Goal: Task Accomplishment & Management: Use online tool/utility

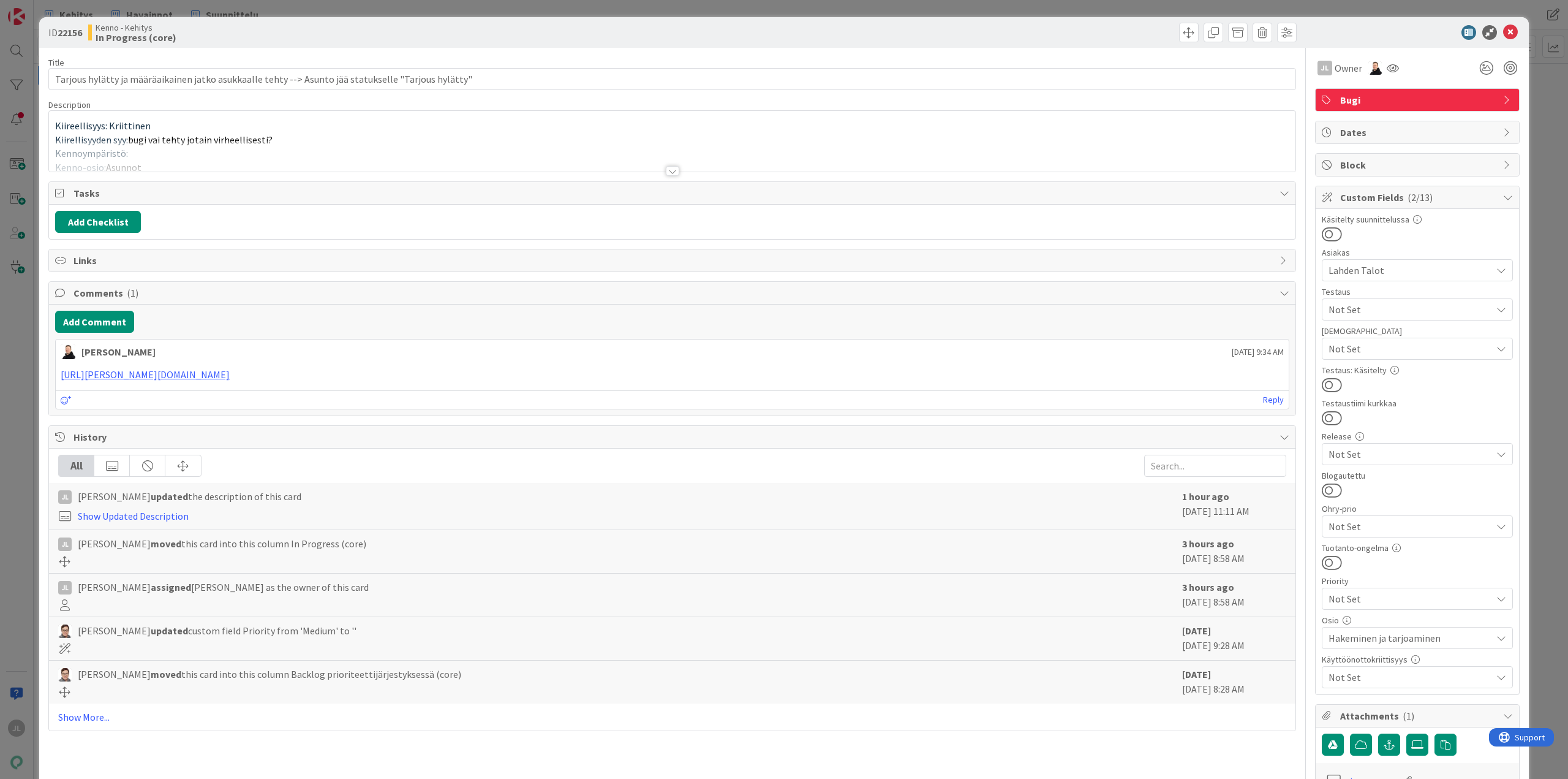
click at [848, 126] on p "Kiireellisyys: Kriittinen" at bounding box center [673, 125] width 1235 height 14
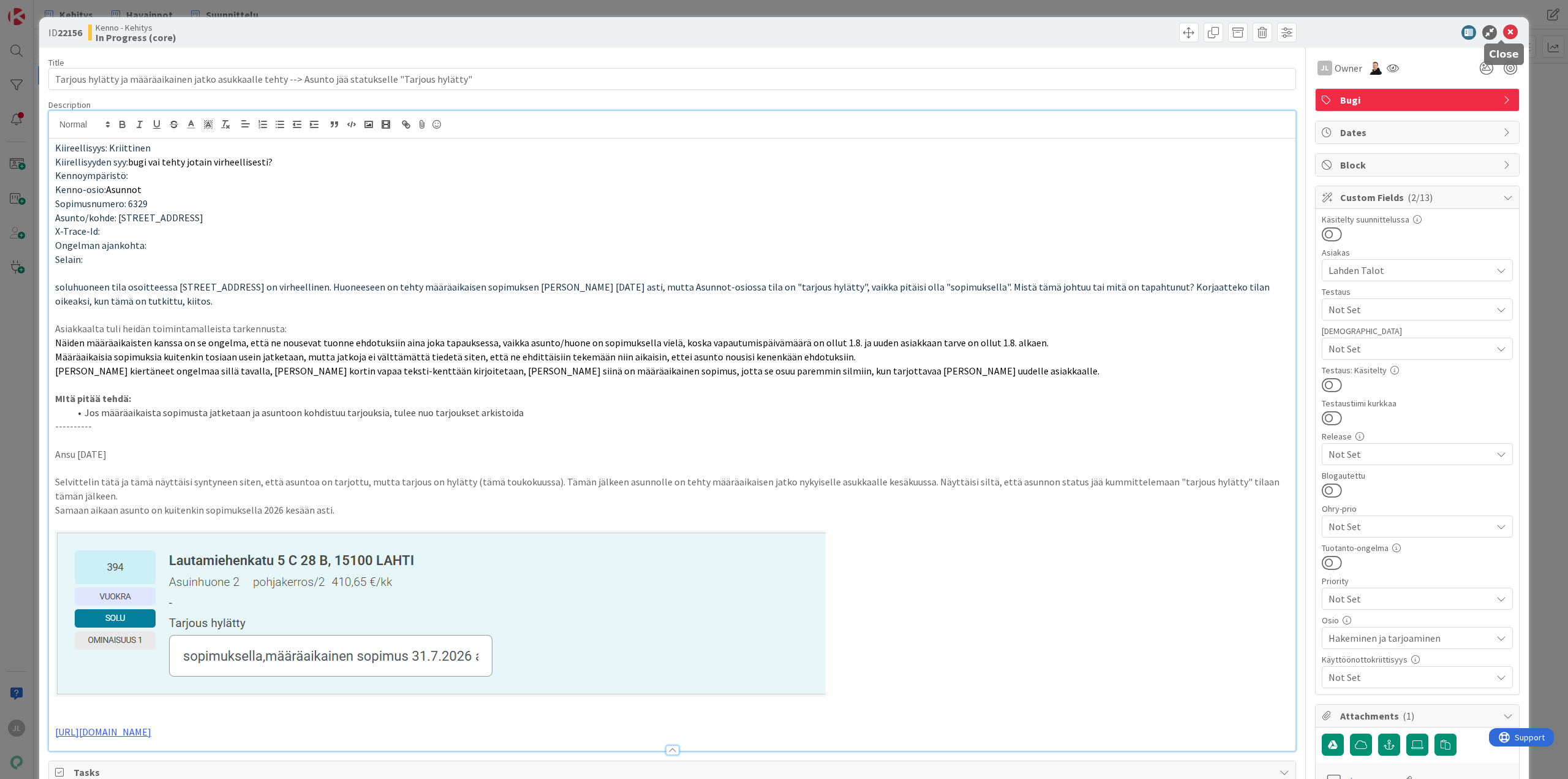
click at [1503, 31] on icon at bounding box center [1510, 32] width 15 height 15
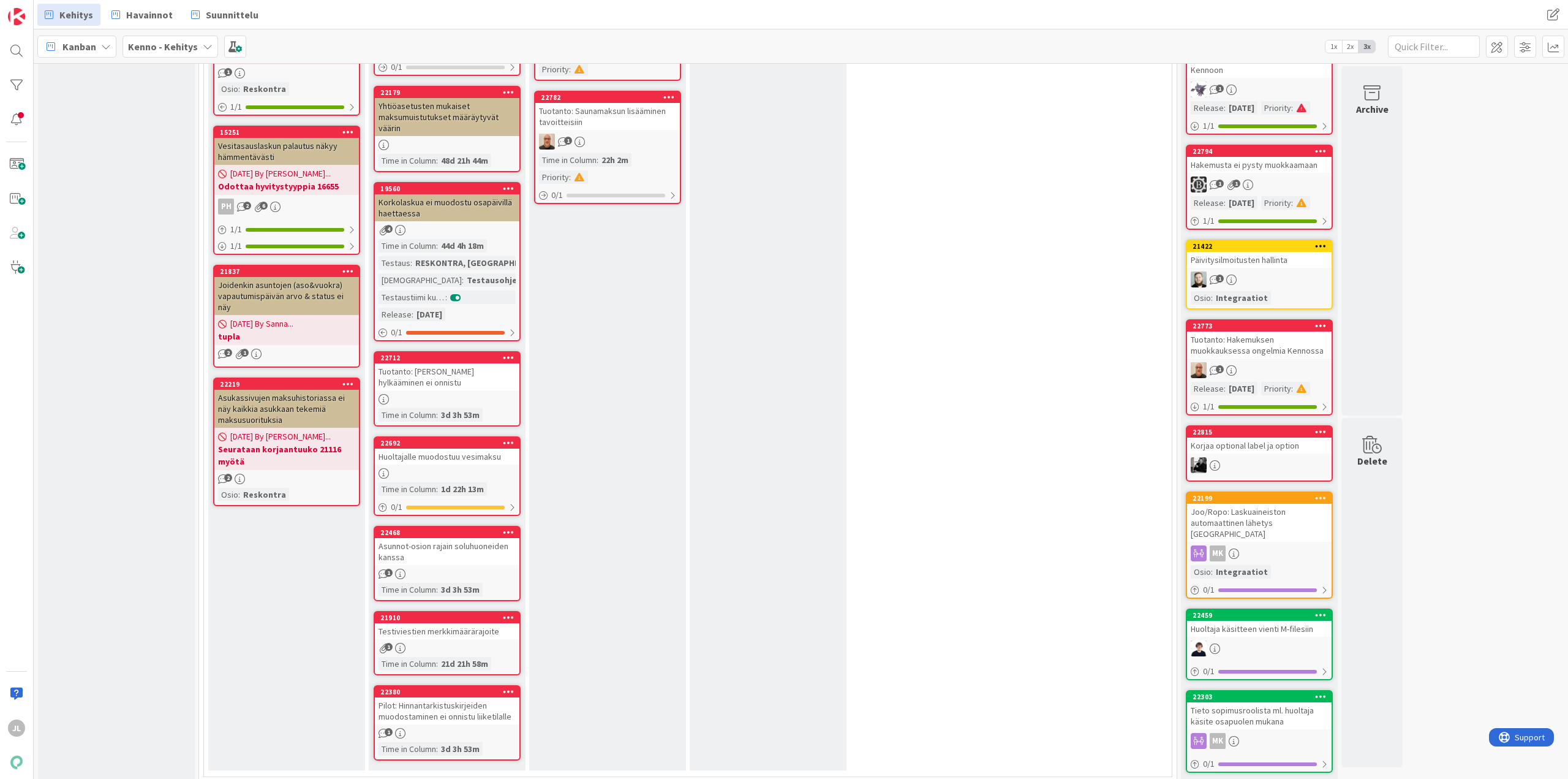
scroll to position [919, 0]
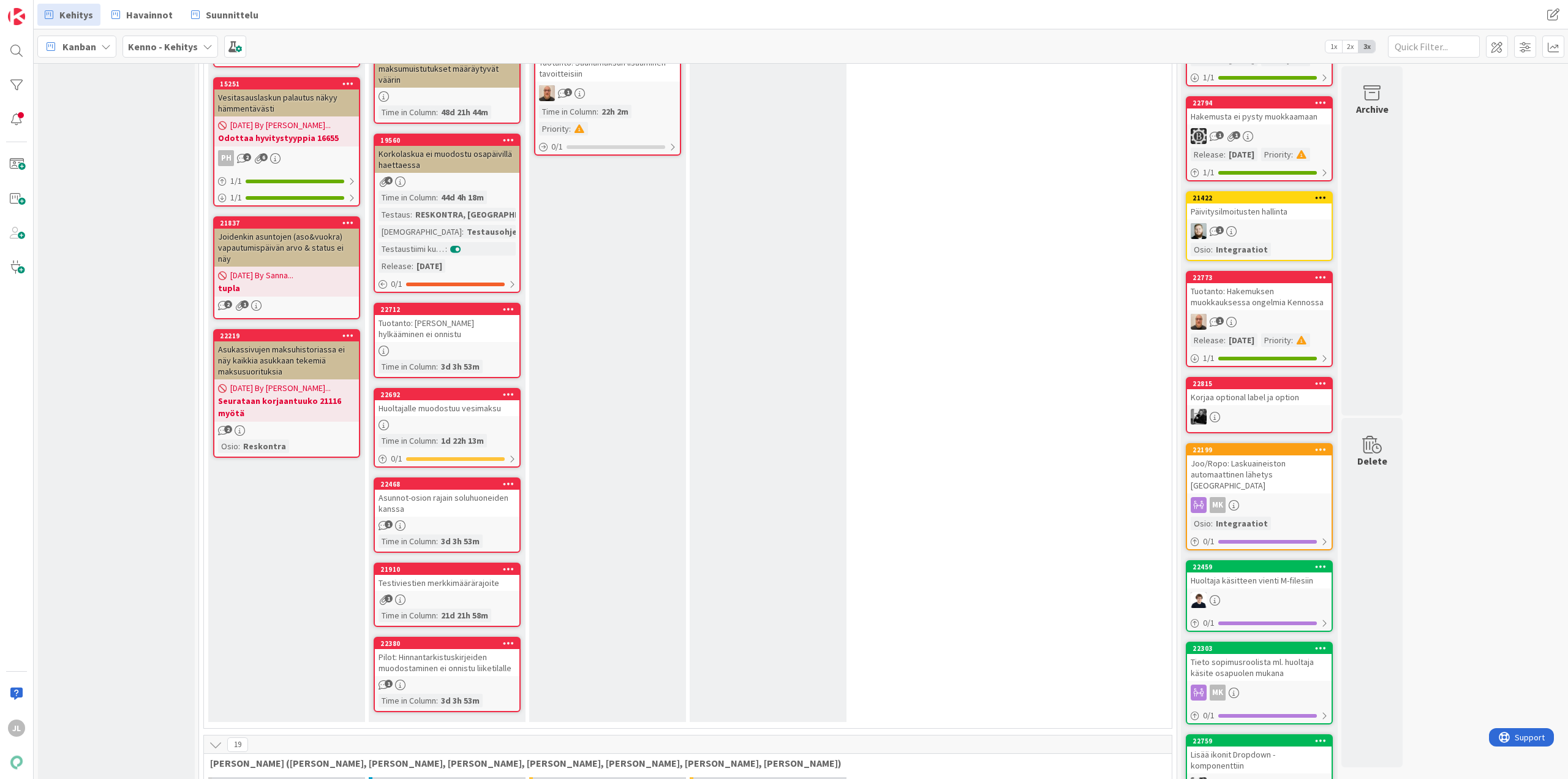
click at [422, 339] on div "Tuotanto: [PERSON_NAME] hylkääminen ei onnistu" at bounding box center [447, 328] width 145 height 27
select select "sql"
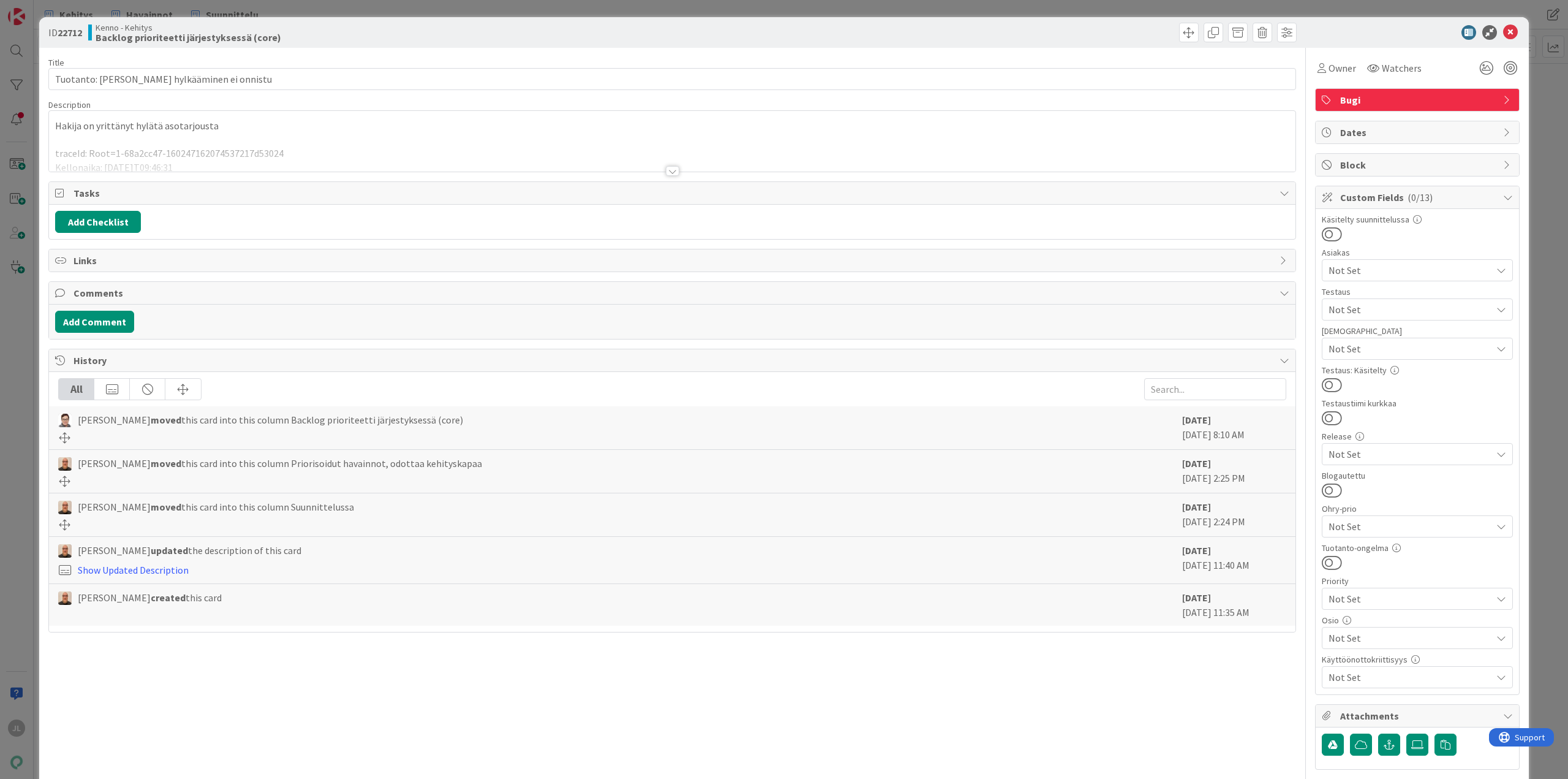
click at [379, 138] on div "Hakija on yrittänyt hylätä asotarjousta traceId: Root=1-68a2cc47-16024716207453…" at bounding box center [673, 141] width 1247 height 61
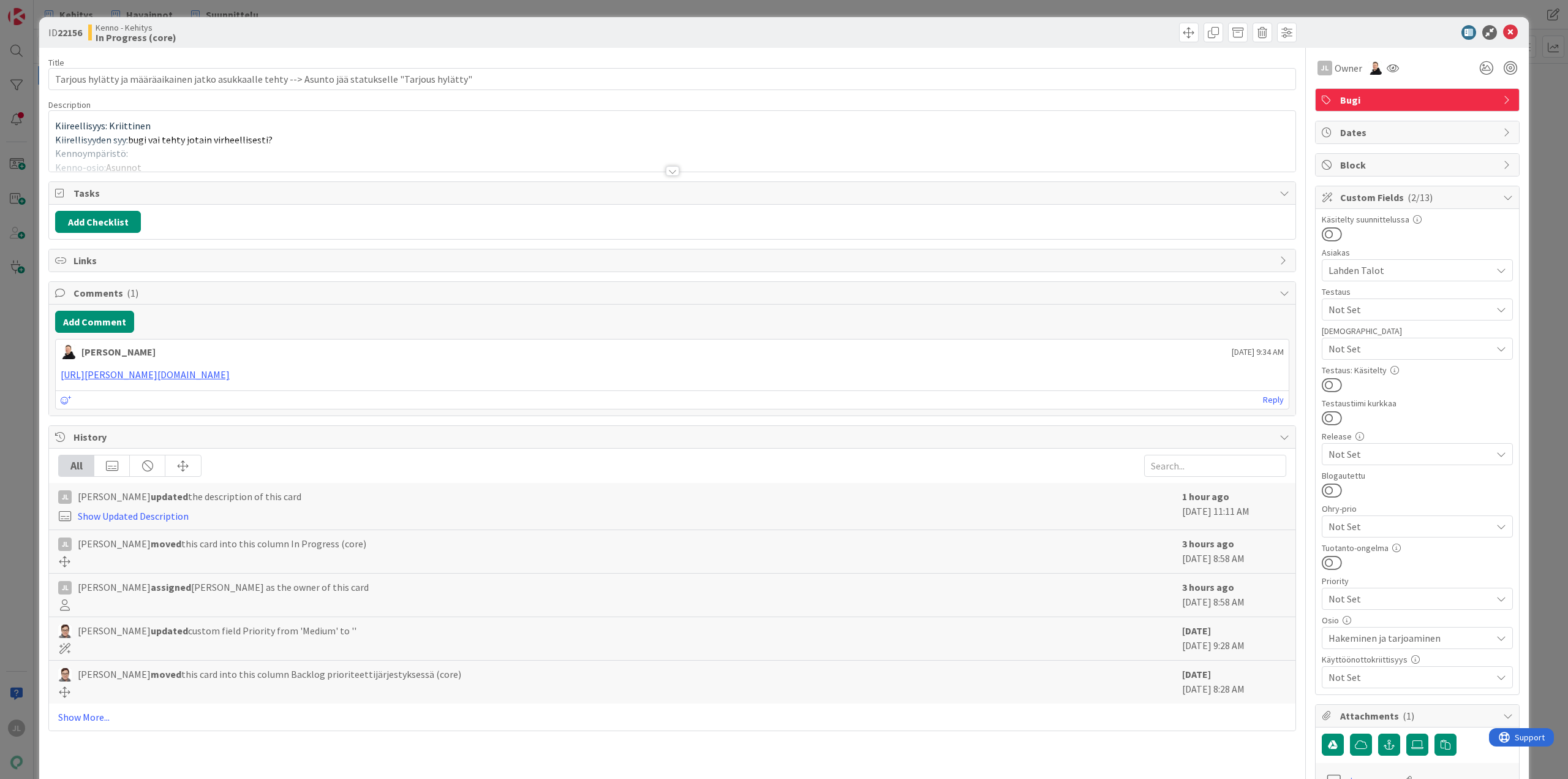
click at [497, 142] on div at bounding box center [673, 155] width 1247 height 32
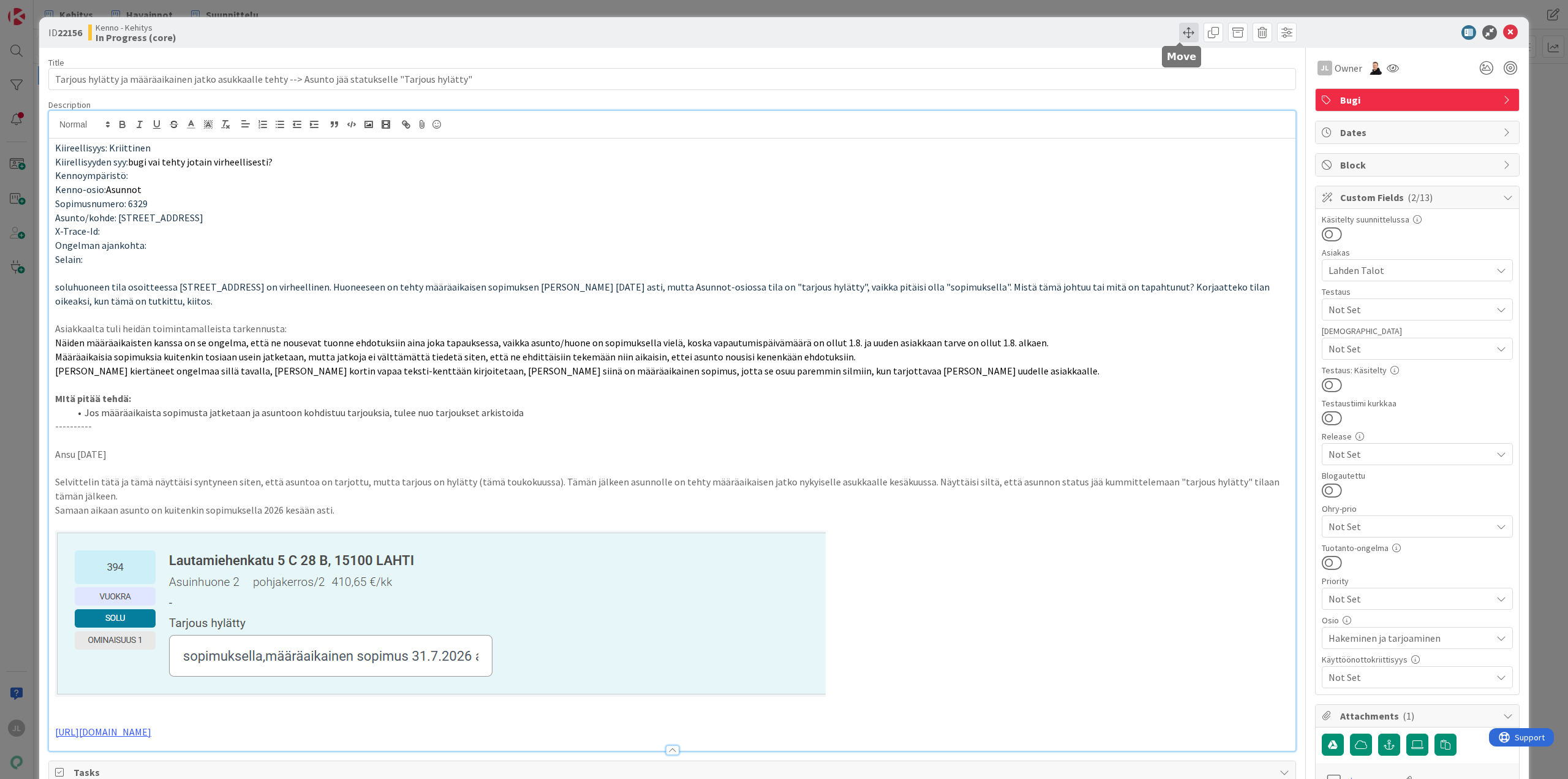
click at [1181, 34] on span at bounding box center [1189, 32] width 19 height 19
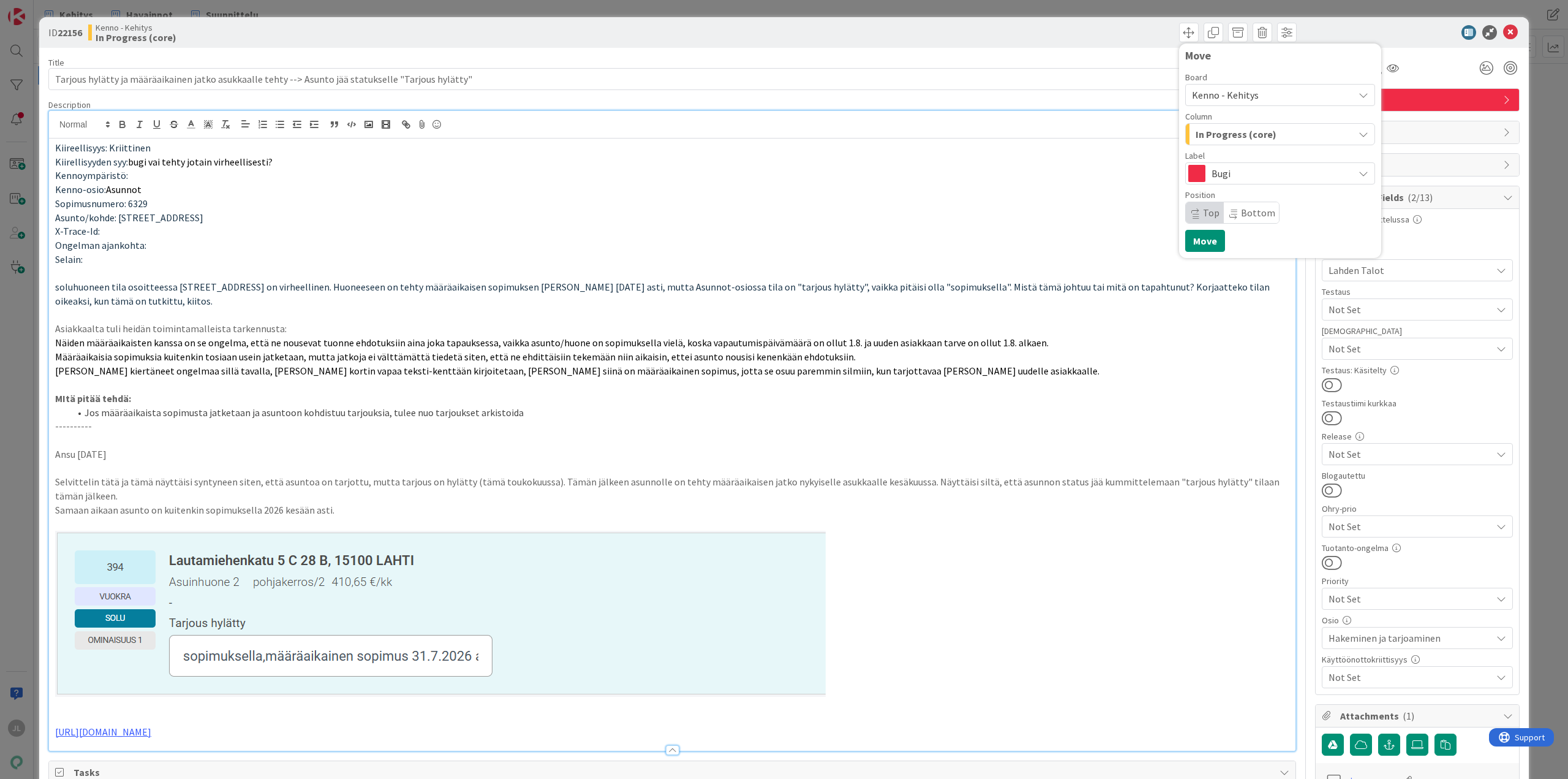
click at [1253, 139] on span "In Progress (core)" at bounding box center [1236, 134] width 81 height 16
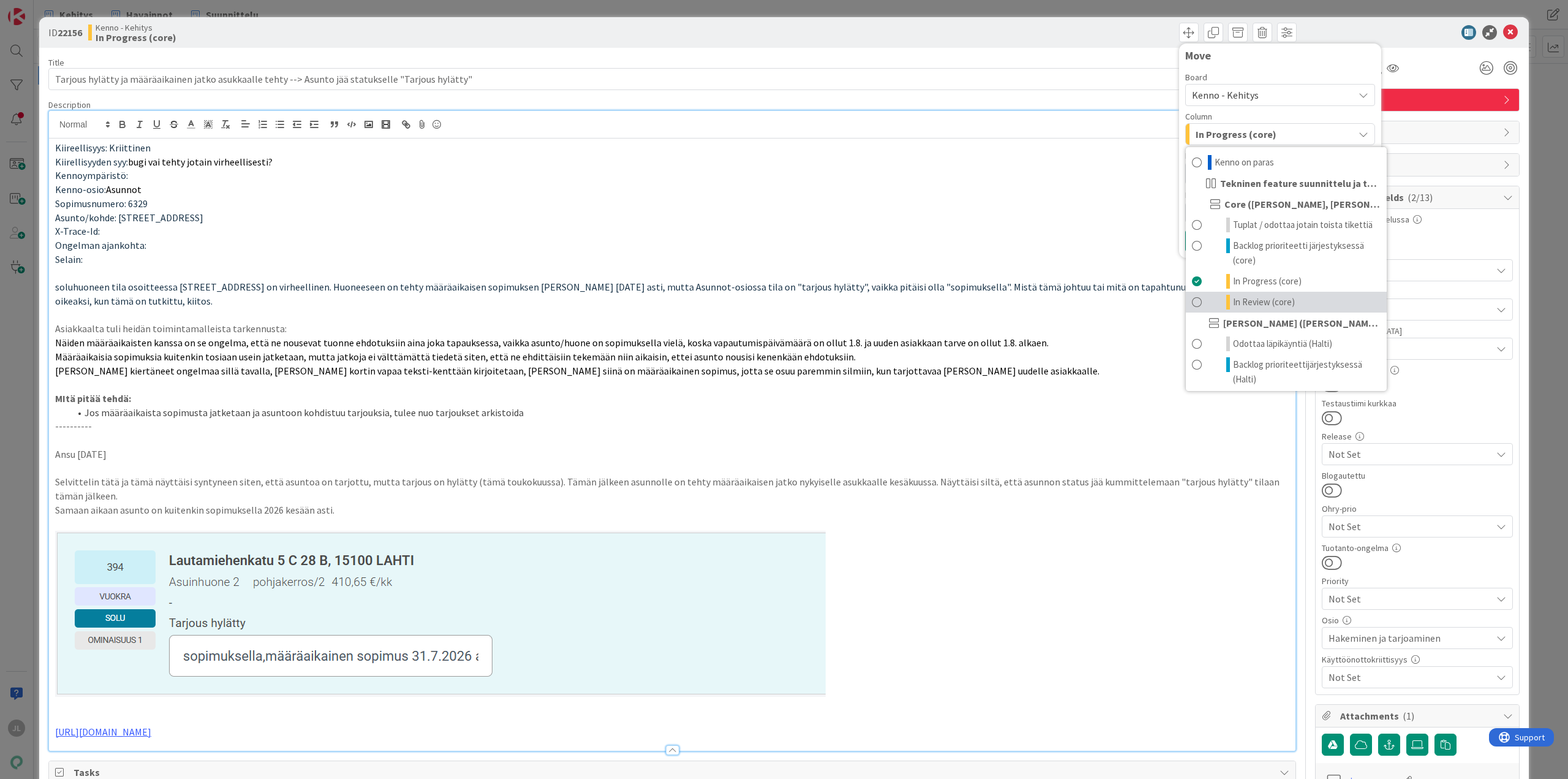
click at [1249, 296] on span "In Review (core)" at bounding box center [1264, 302] width 62 height 15
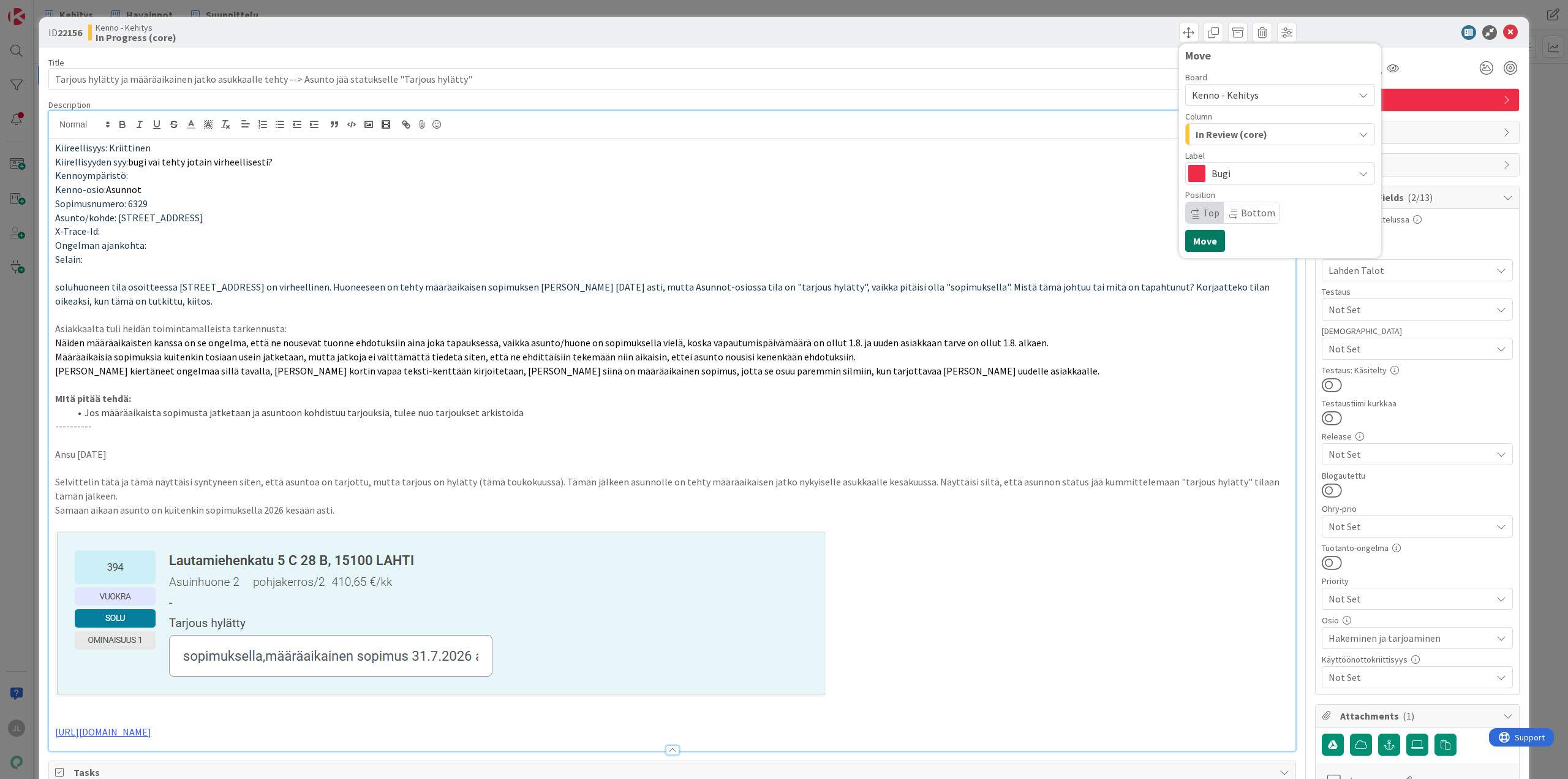
click at [1202, 244] on button "Move" at bounding box center [1205, 240] width 40 height 22
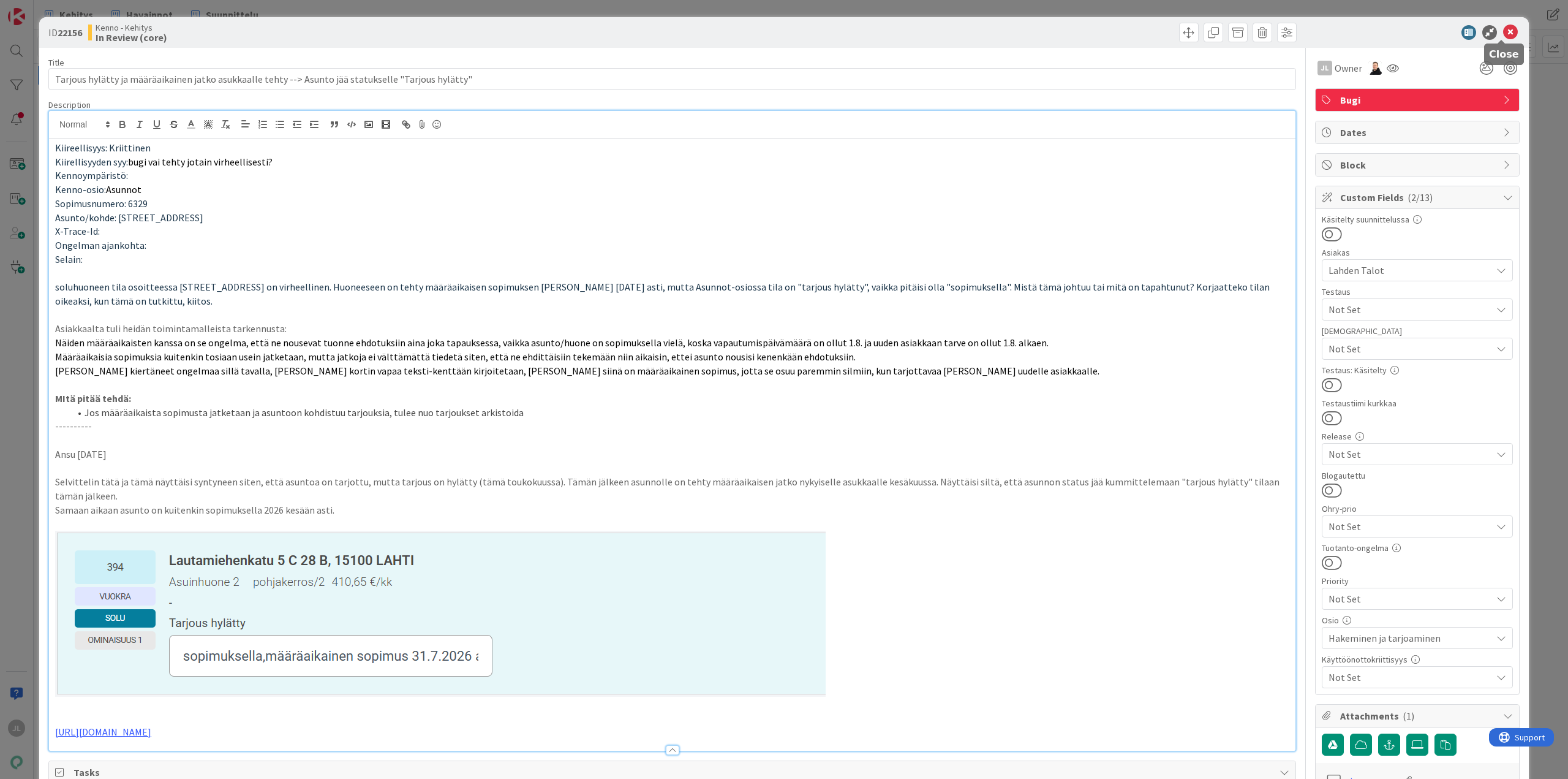
click at [1503, 37] on icon at bounding box center [1510, 32] width 15 height 15
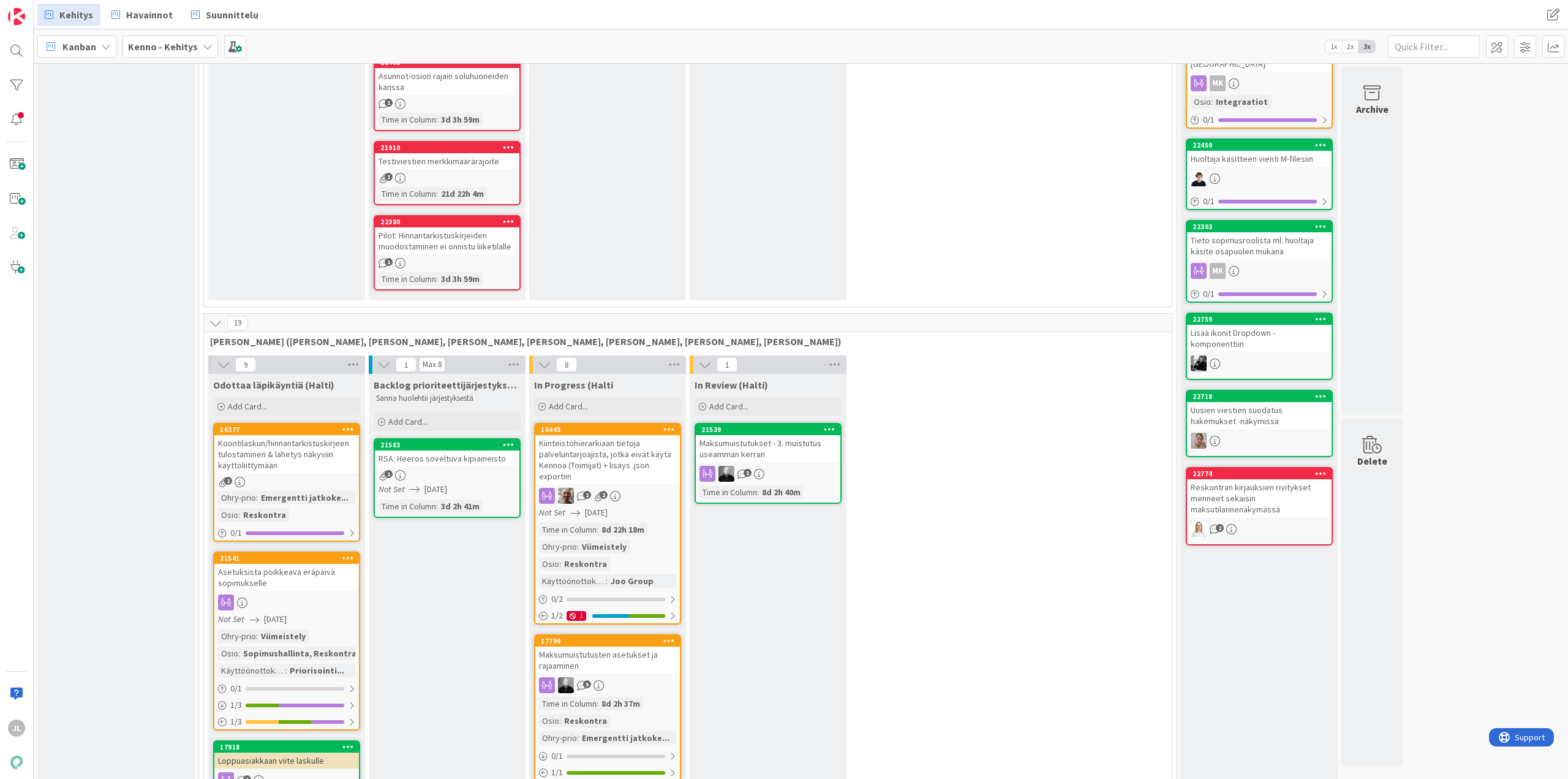
scroll to position [1409, 0]
